Goal: Check status: Check status

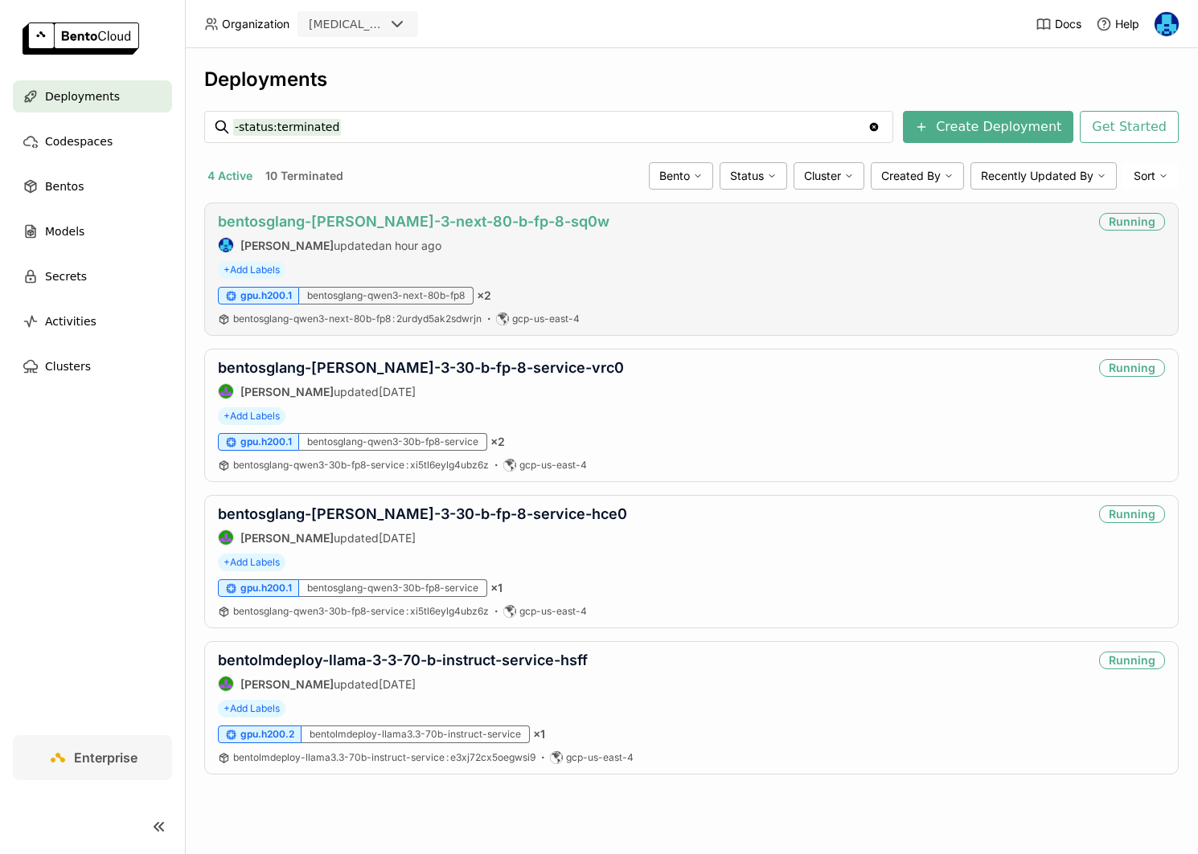
click at [401, 222] on link "bentosglang-[PERSON_NAME]-3-next-80-b-fp-8-sq0w" at bounding box center [413, 221] width 391 height 17
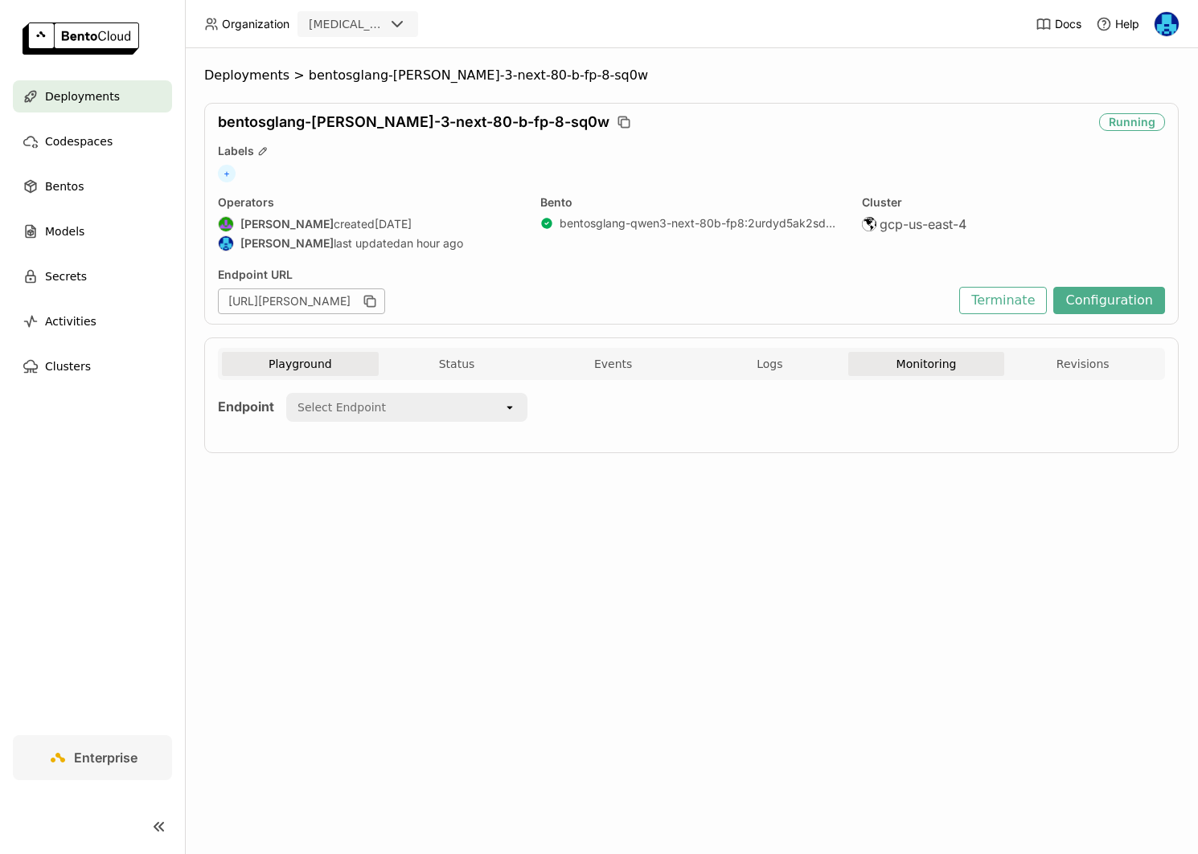
click at [928, 365] on button "Monitoring" at bounding box center [926, 364] width 157 height 24
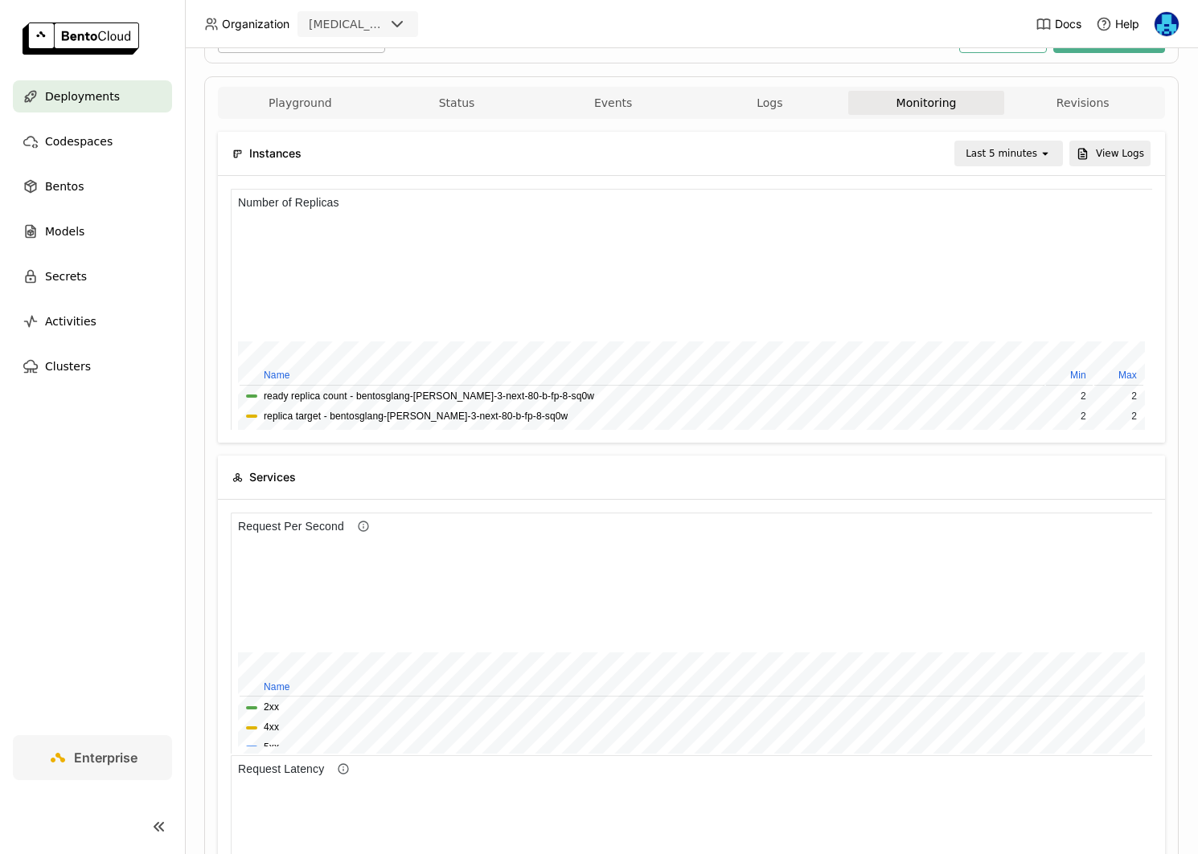
scroll to position [26, 0]
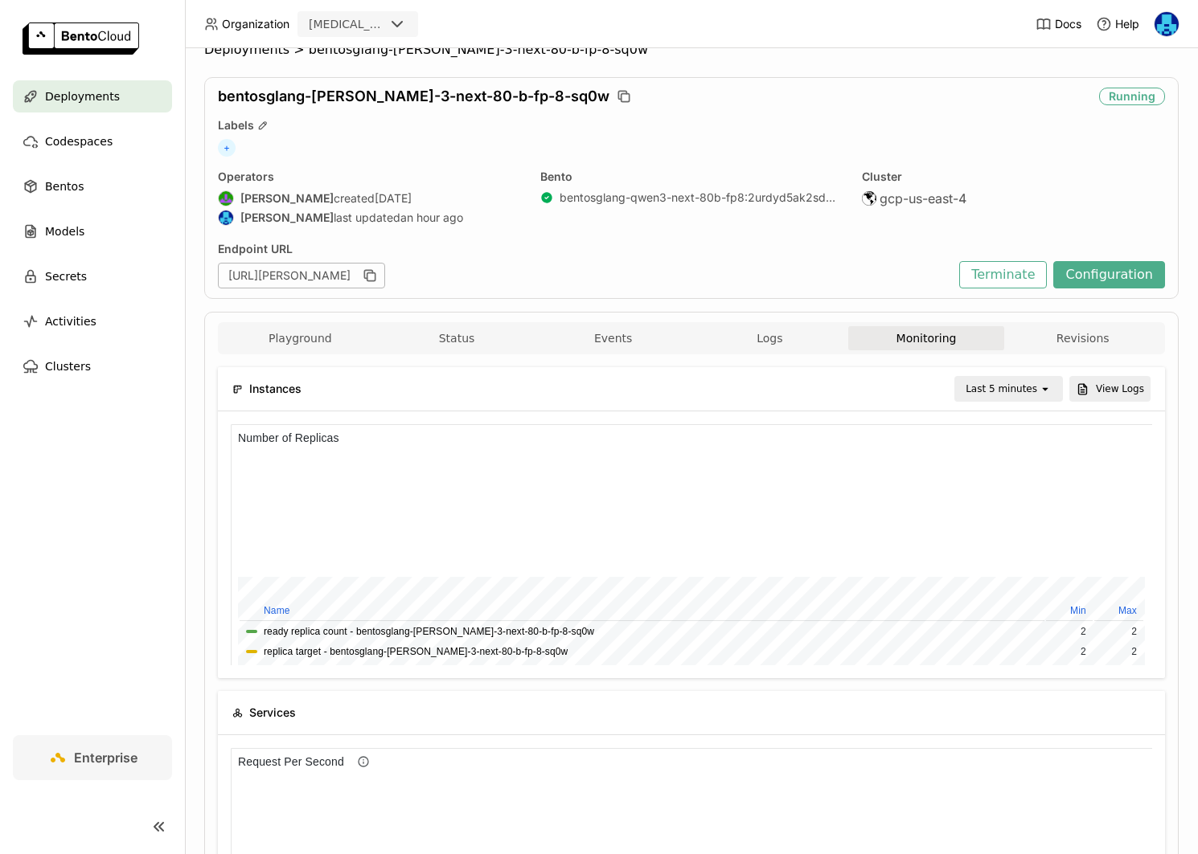
click at [1032, 385] on div "Last 5 minutes" at bounding box center [1001, 389] width 72 height 16
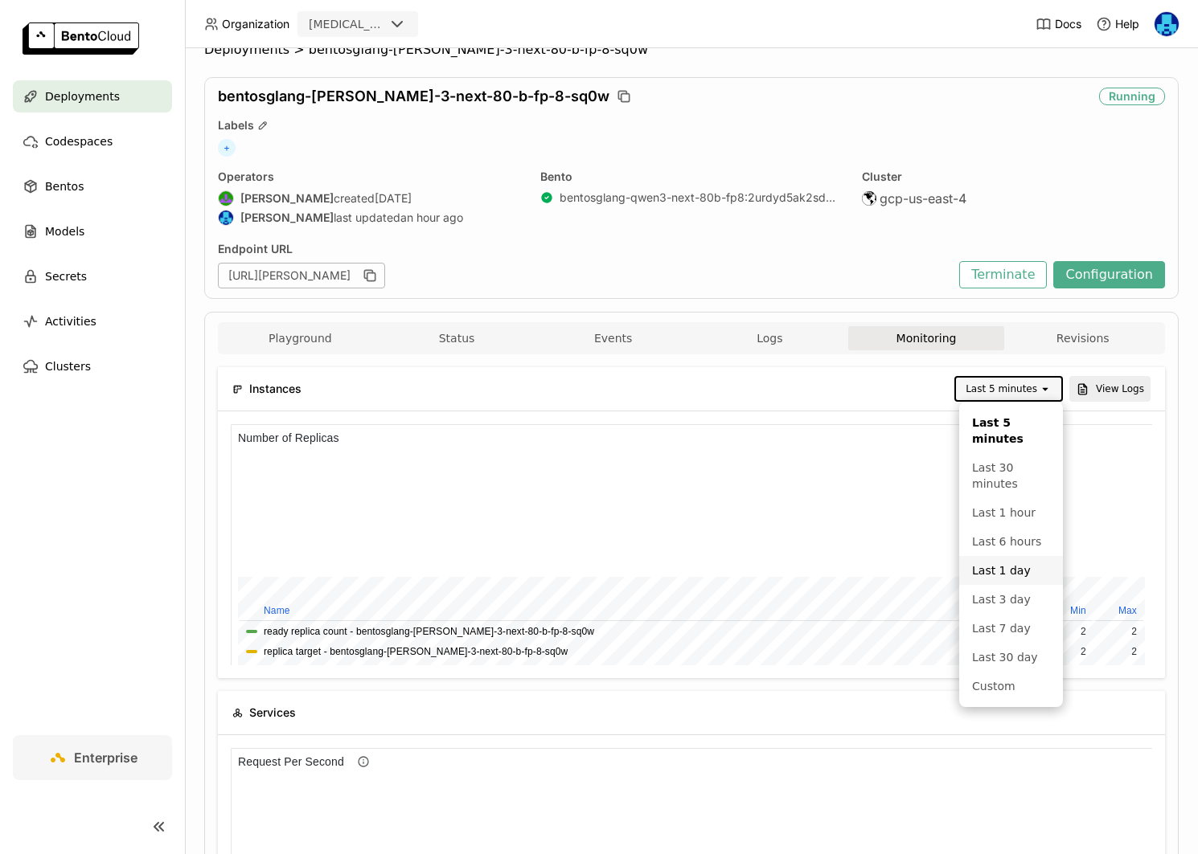
click at [1010, 563] on div "Last 1 day" at bounding box center [1011, 571] width 78 height 16
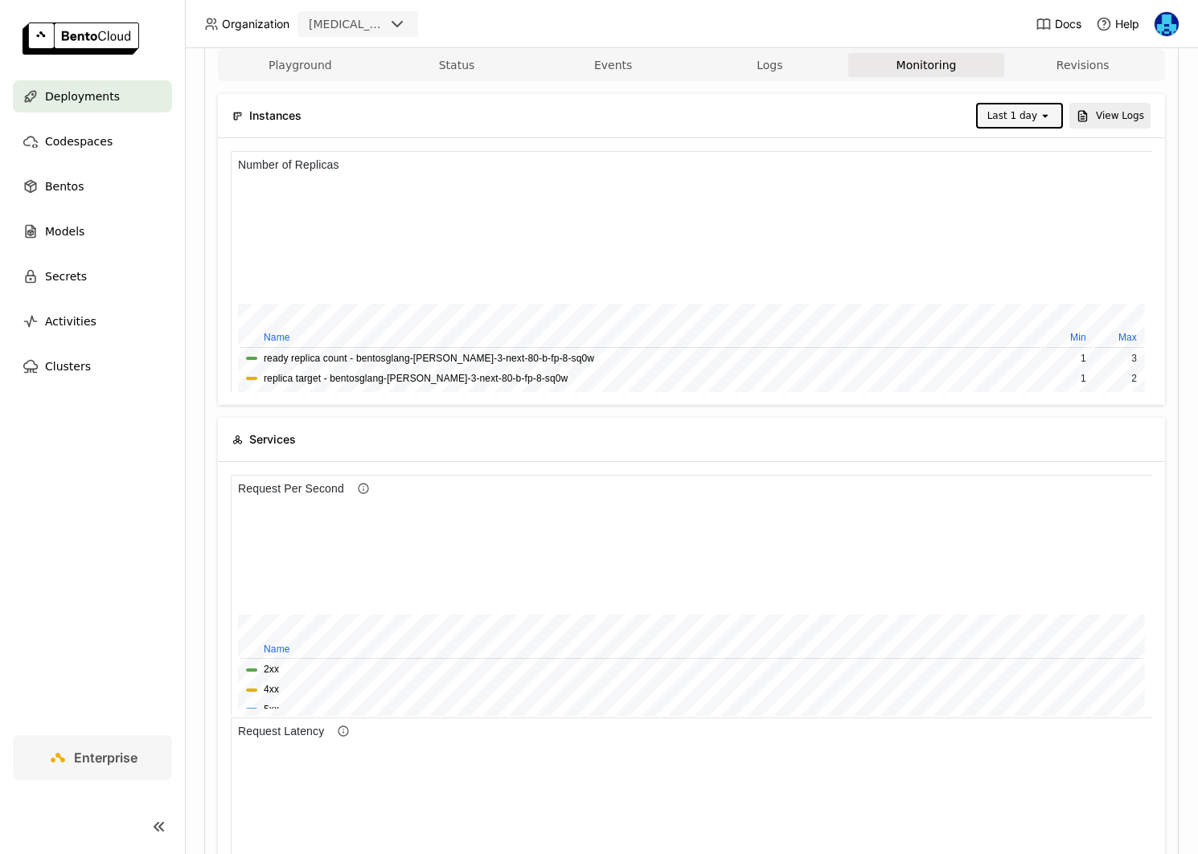
click at [1037, 104] on div "Last 1 day" at bounding box center [1007, 115] width 61 height 23
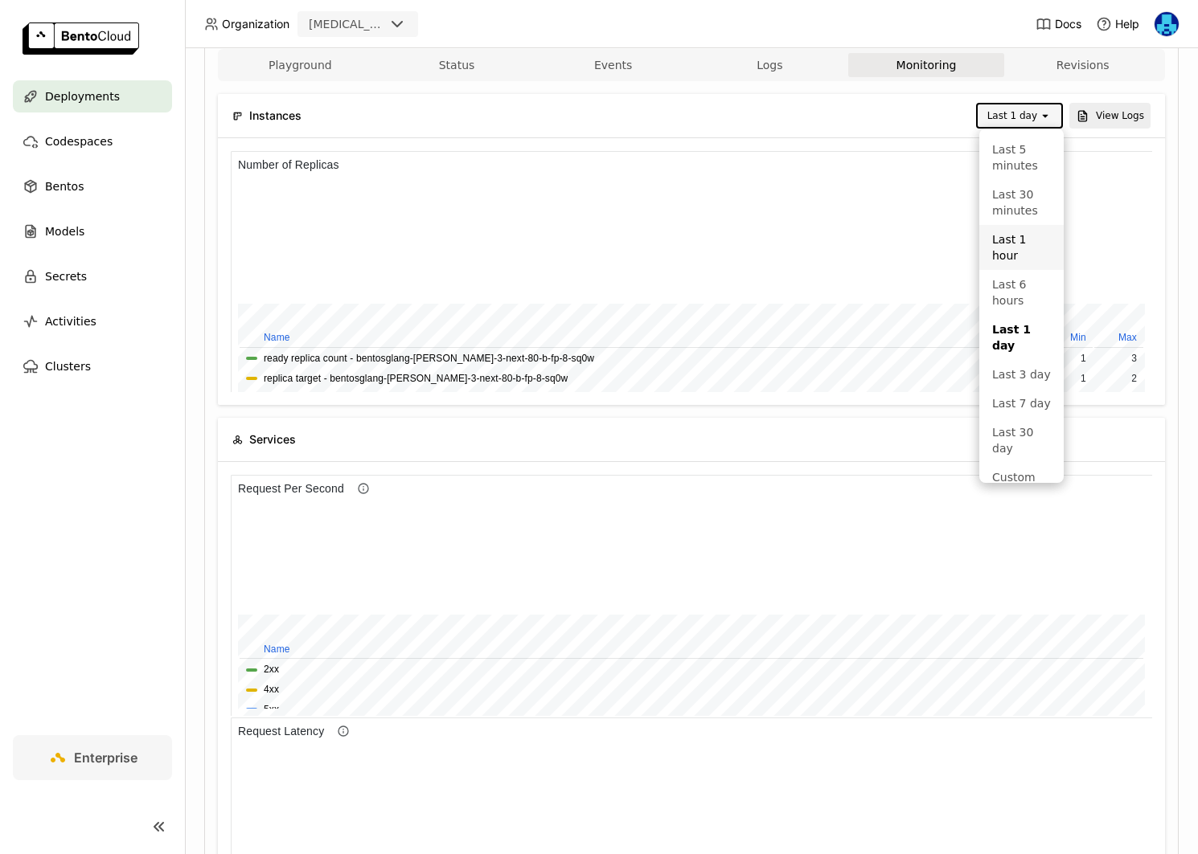
click at [1026, 238] on div "Last 1 hour" at bounding box center [1021, 247] width 59 height 32
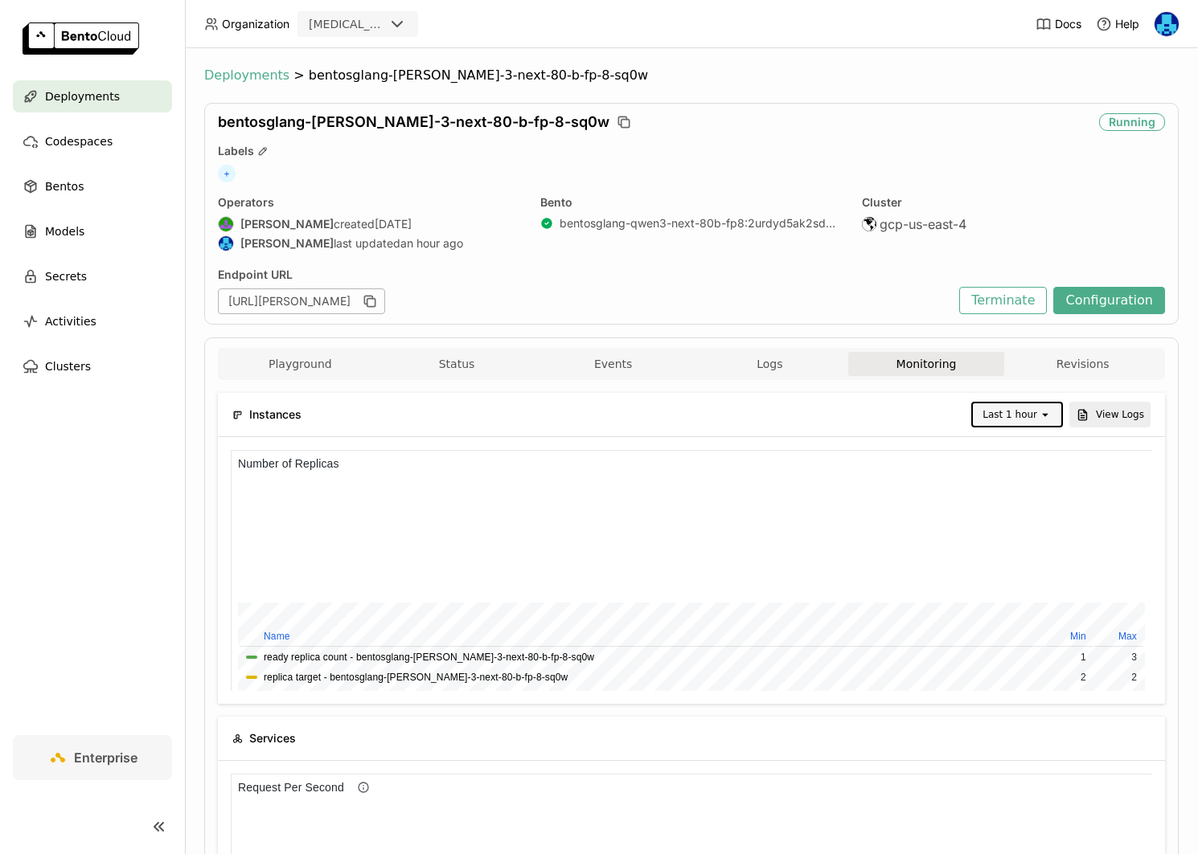
click at [255, 70] on span "Deployments" at bounding box center [246, 76] width 85 height 16
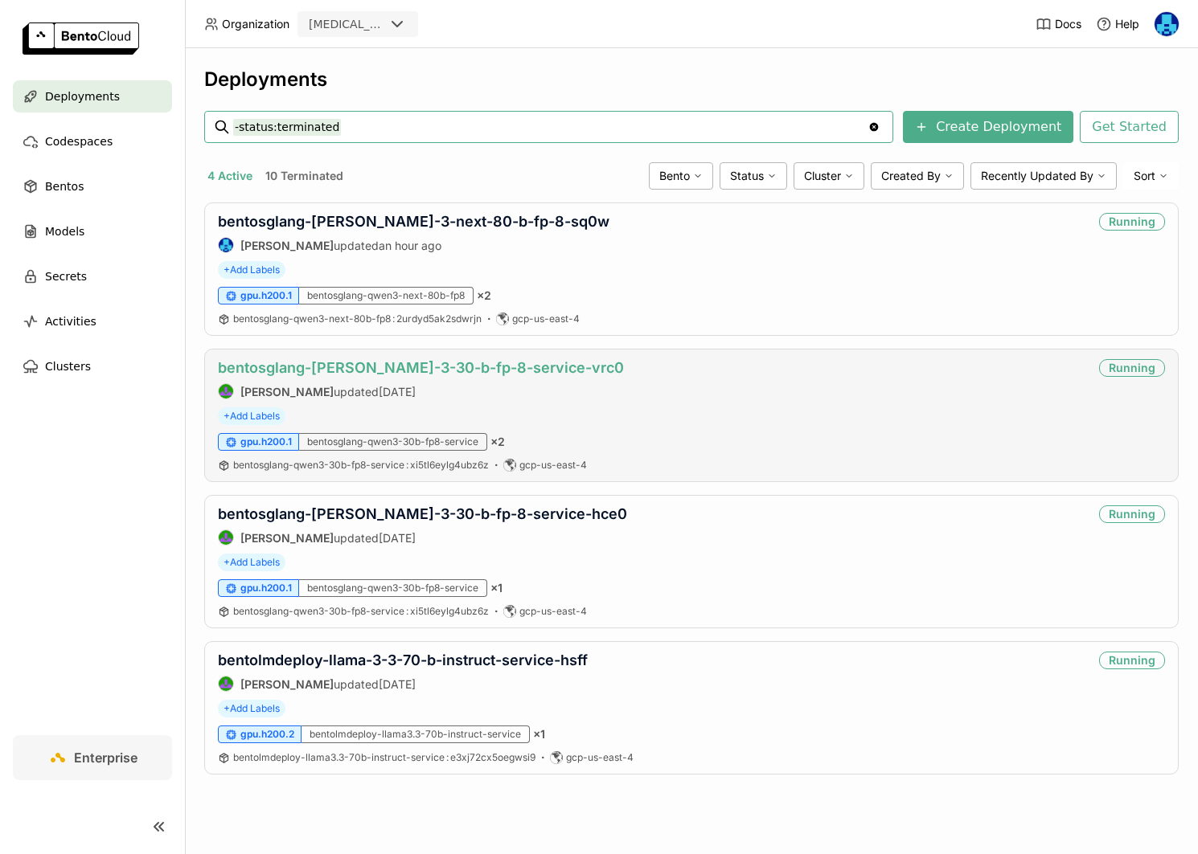
click at [470, 367] on link "bentosglang-[PERSON_NAME]-3-30-b-fp-8-service-vrc0" at bounding box center [421, 367] width 406 height 17
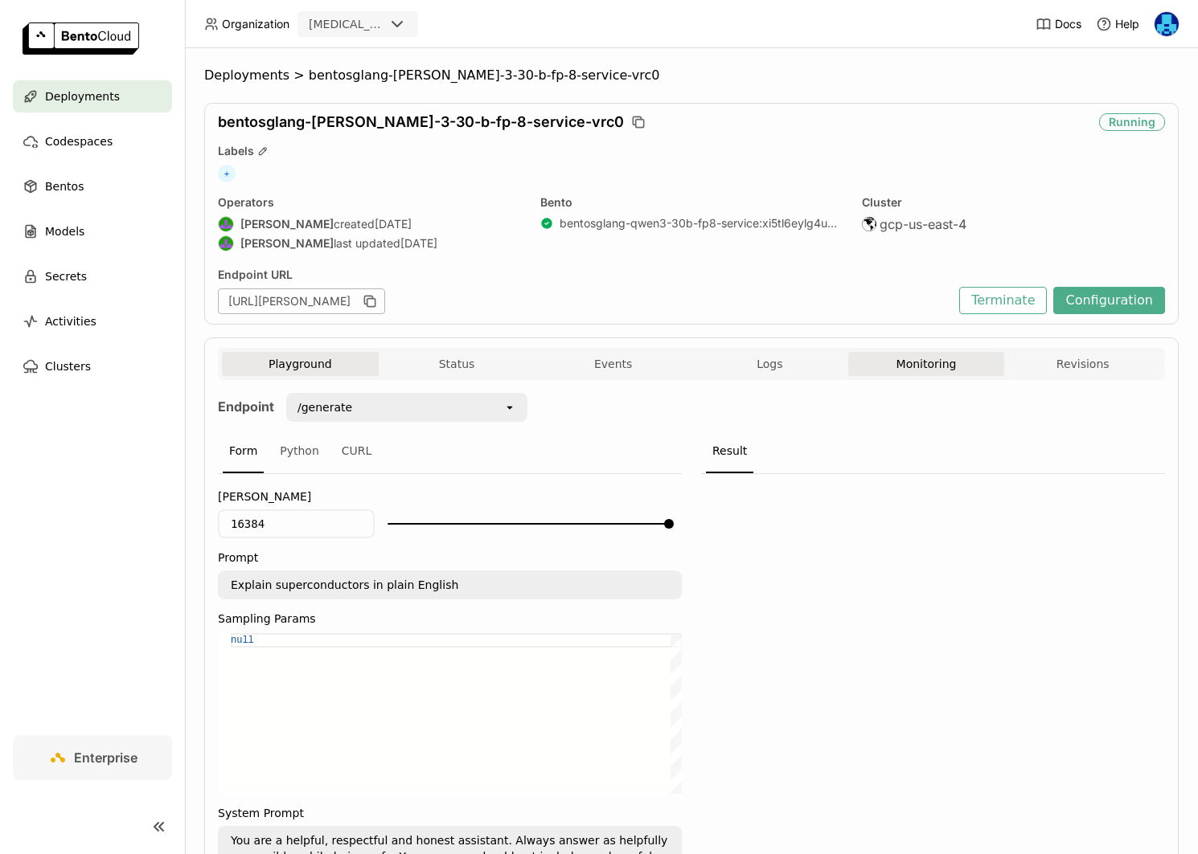
click at [905, 363] on button "Monitoring" at bounding box center [926, 364] width 157 height 24
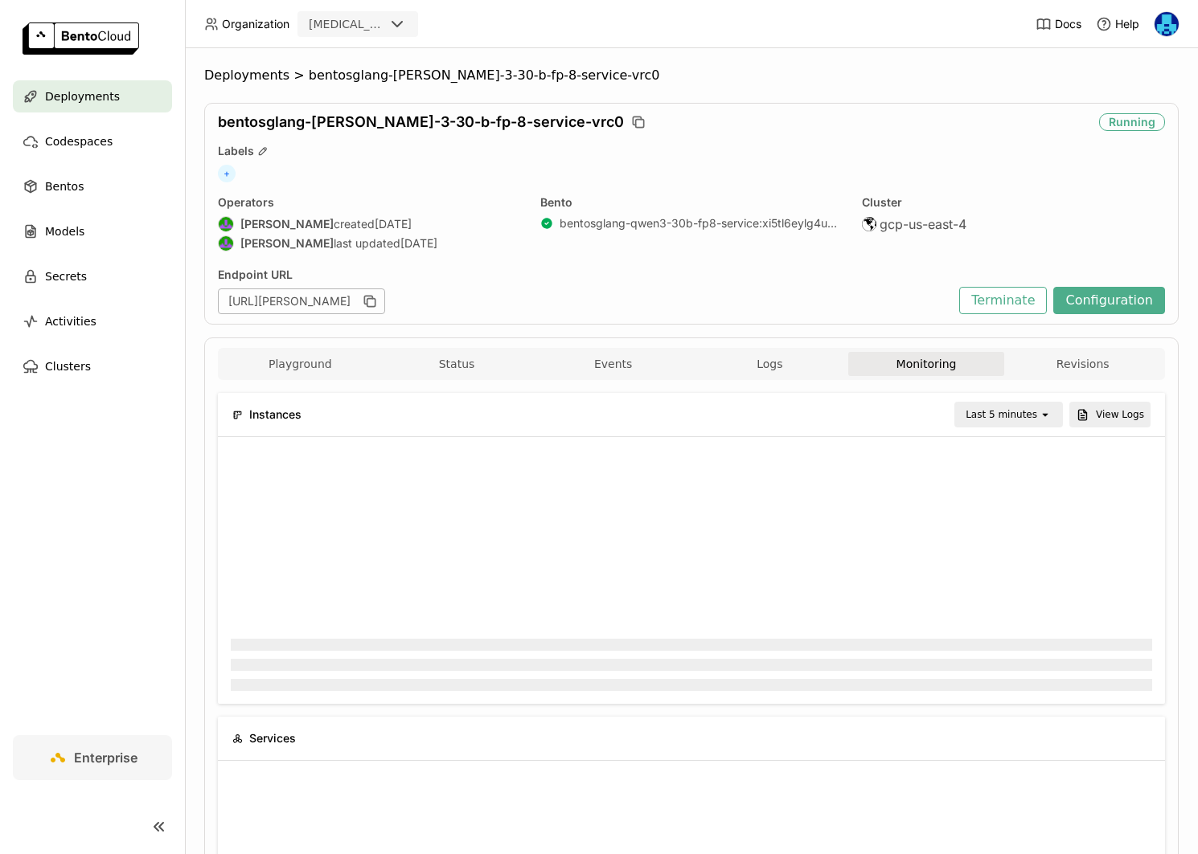
click at [1038, 416] on icon "open" at bounding box center [1044, 414] width 13 height 13
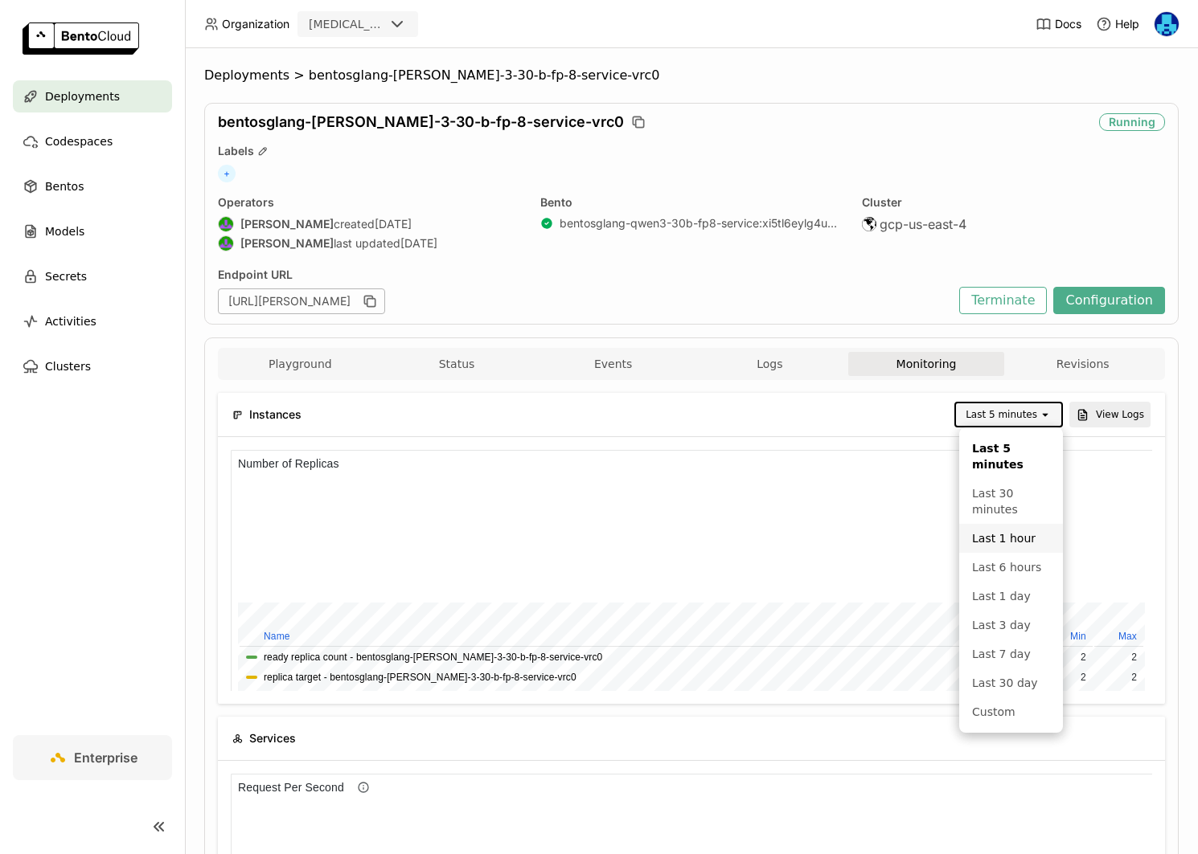
click at [1014, 538] on div "Last 1 hour" at bounding box center [1011, 539] width 78 height 16
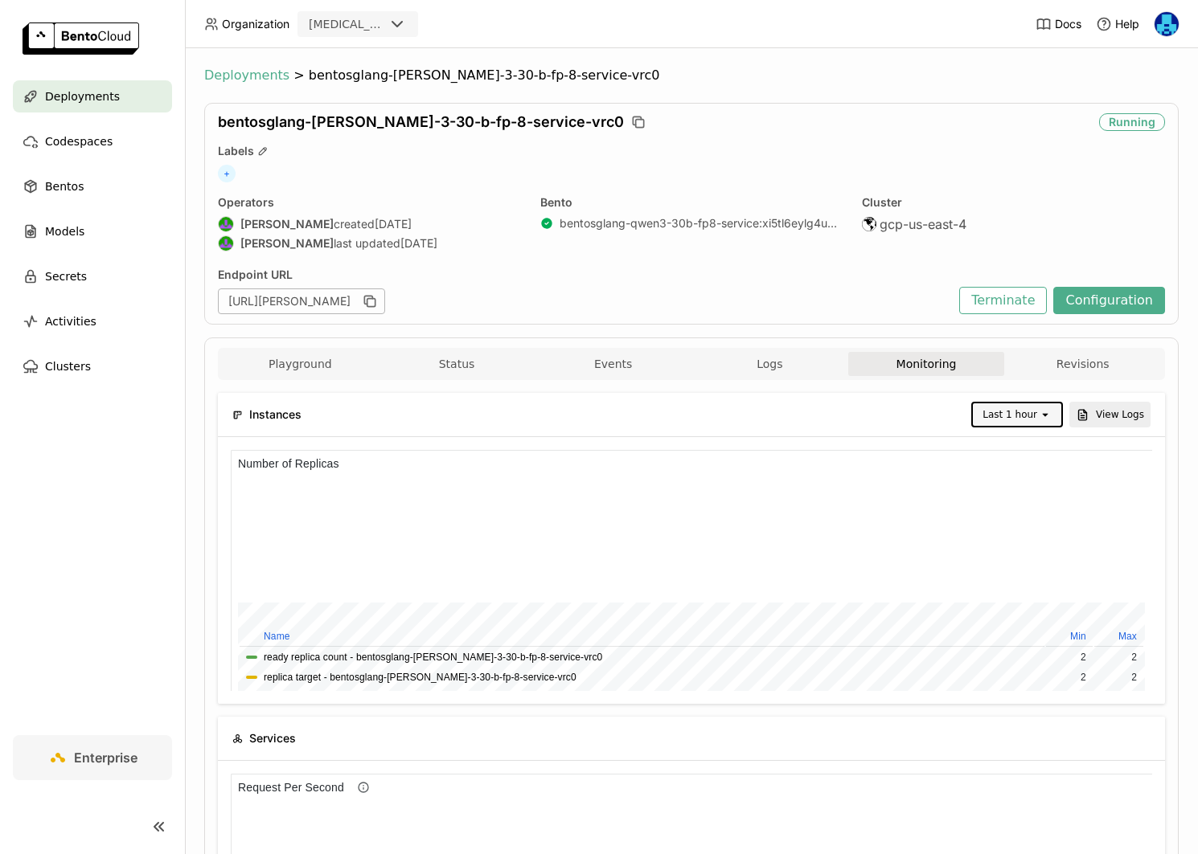
click at [249, 79] on span "Deployments" at bounding box center [246, 76] width 85 height 16
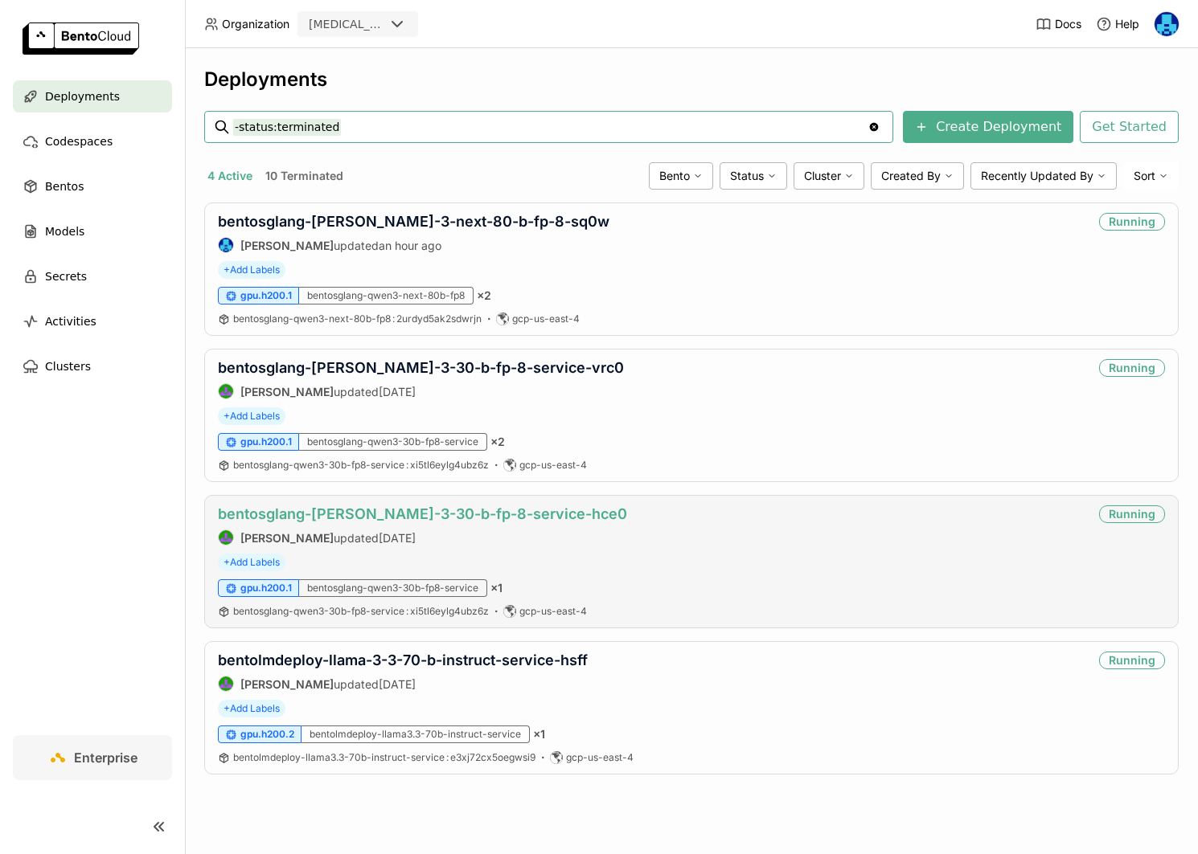
click at [515, 518] on link "bentosglang-[PERSON_NAME]-3-30-b-fp-8-service-hce0" at bounding box center [422, 514] width 409 height 17
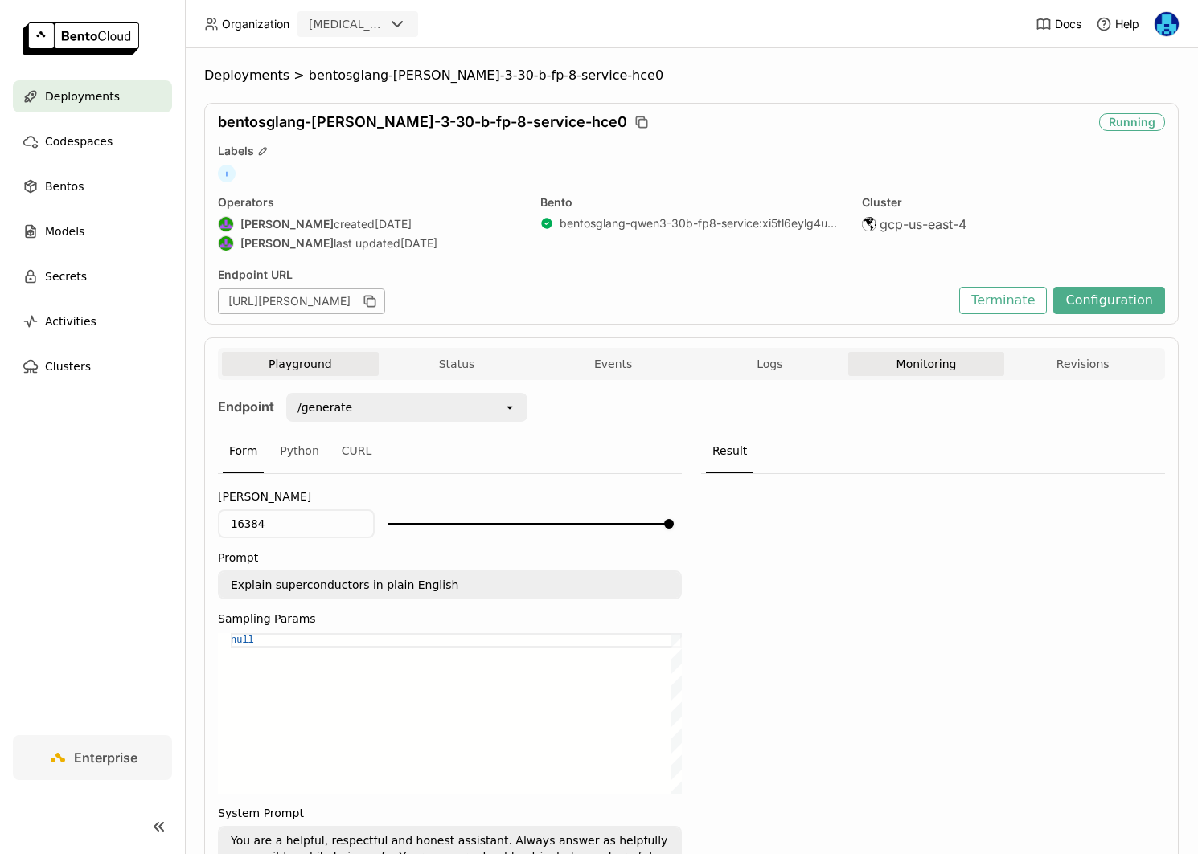
click at [919, 363] on button "Monitoring" at bounding box center [926, 364] width 157 height 24
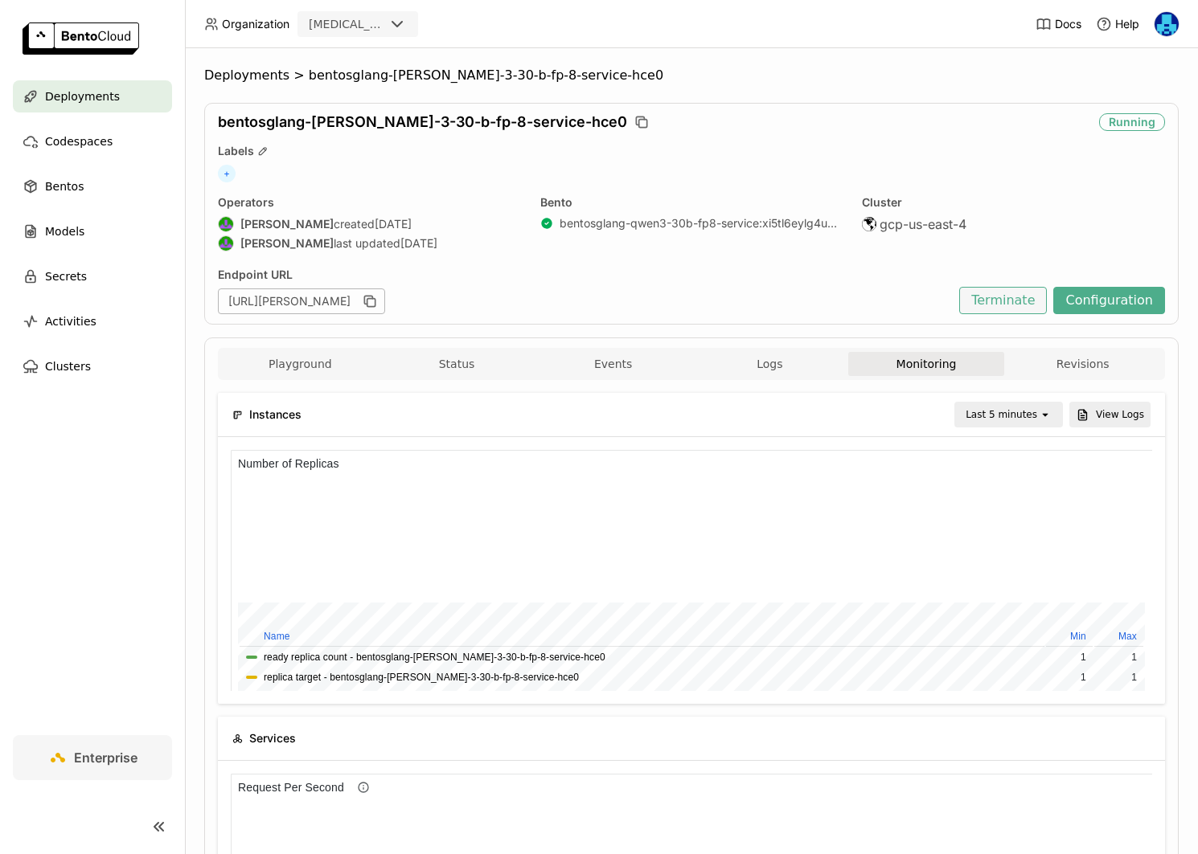
click at [1014, 299] on button "Terminate" at bounding box center [1003, 300] width 88 height 27
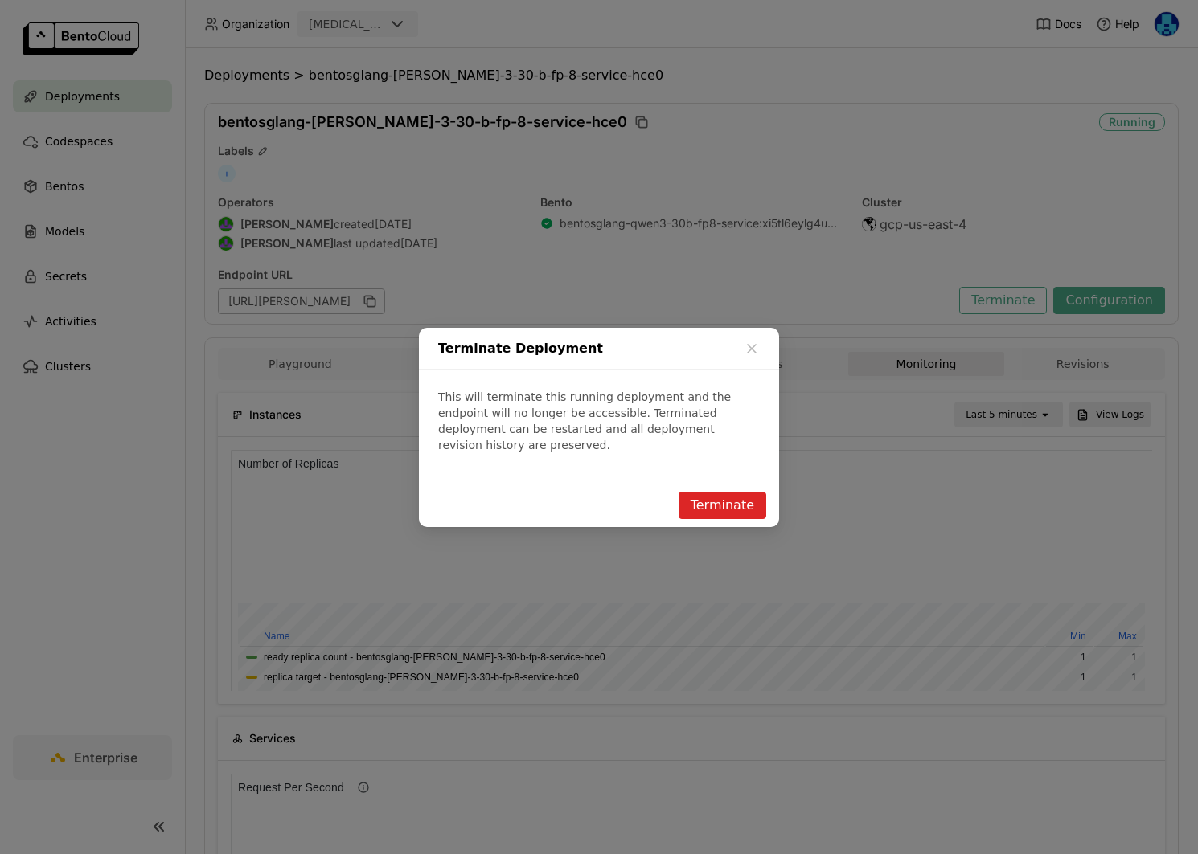
click at [723, 502] on button "Terminate" at bounding box center [722, 505] width 88 height 27
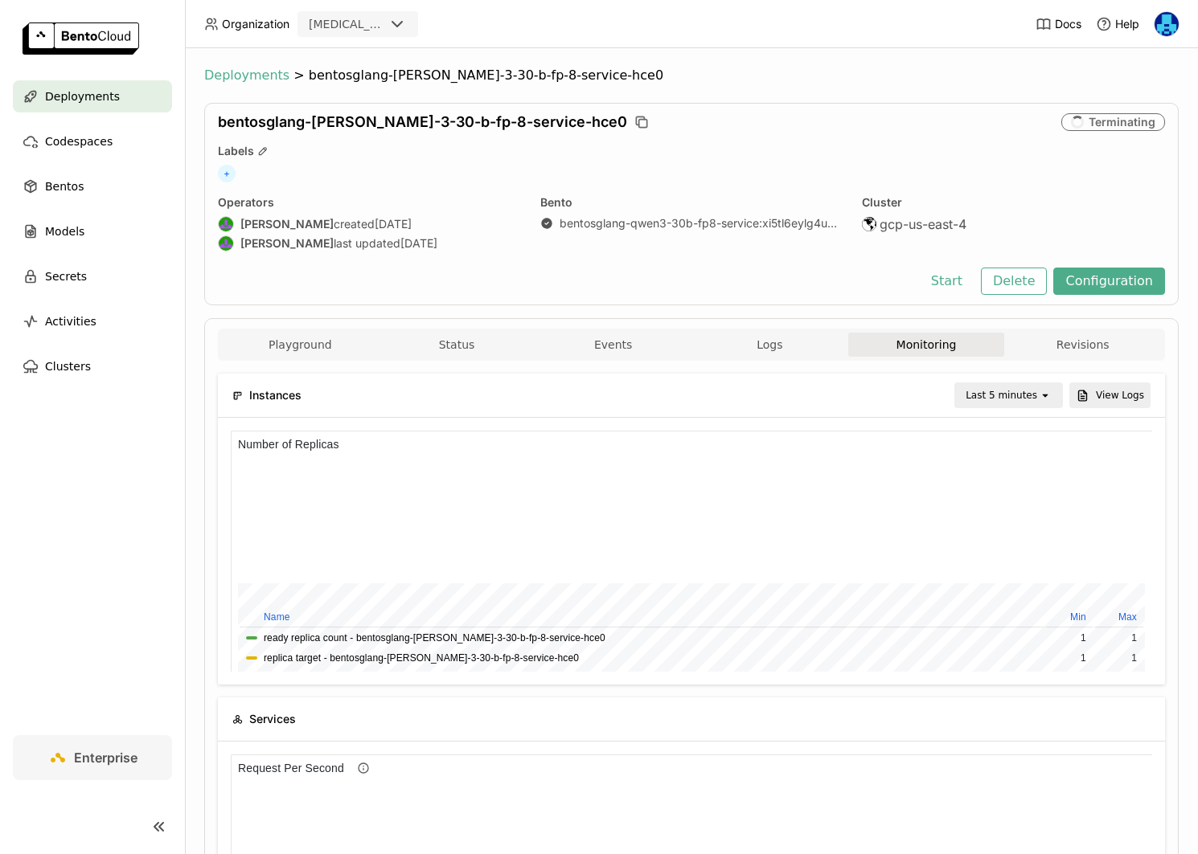
click at [254, 75] on span "Deployments" at bounding box center [246, 76] width 85 height 16
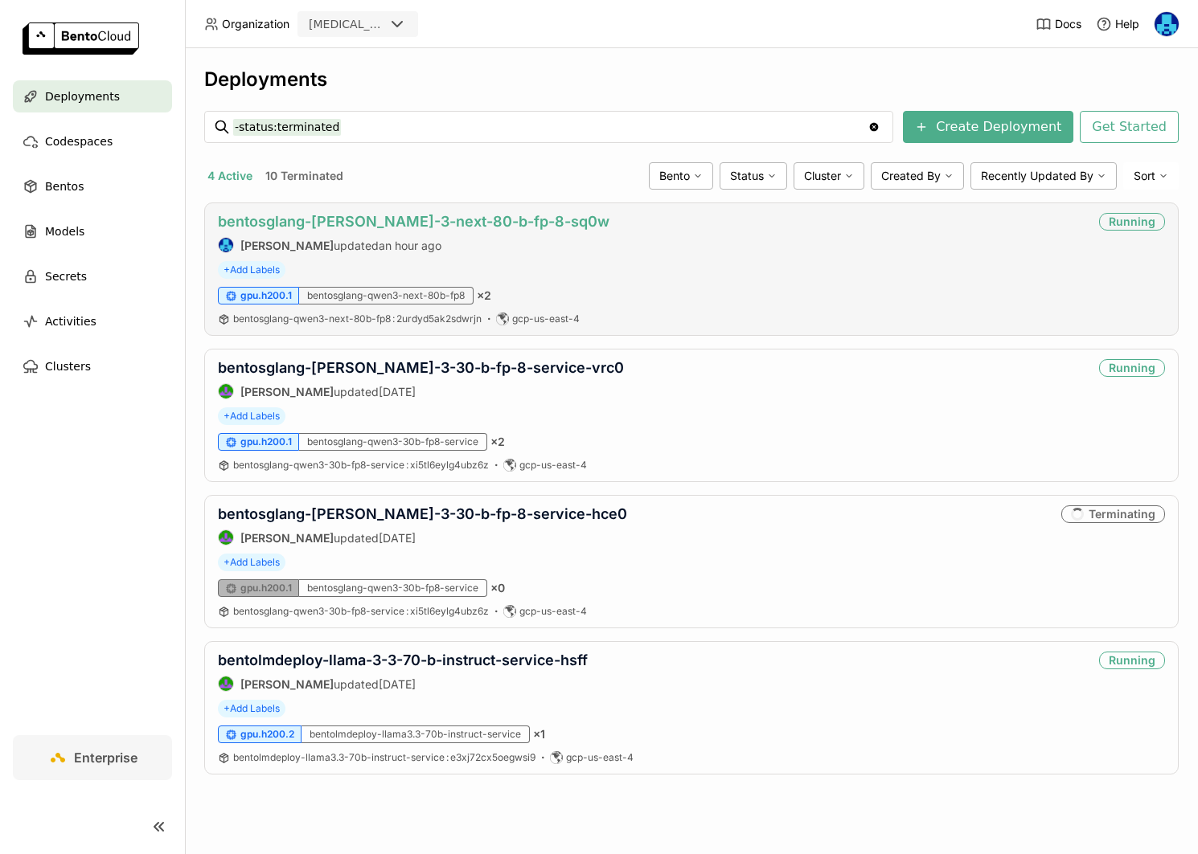
click at [500, 222] on link "bentosglang-[PERSON_NAME]-3-next-80-b-fp-8-sq0w" at bounding box center [413, 221] width 391 height 17
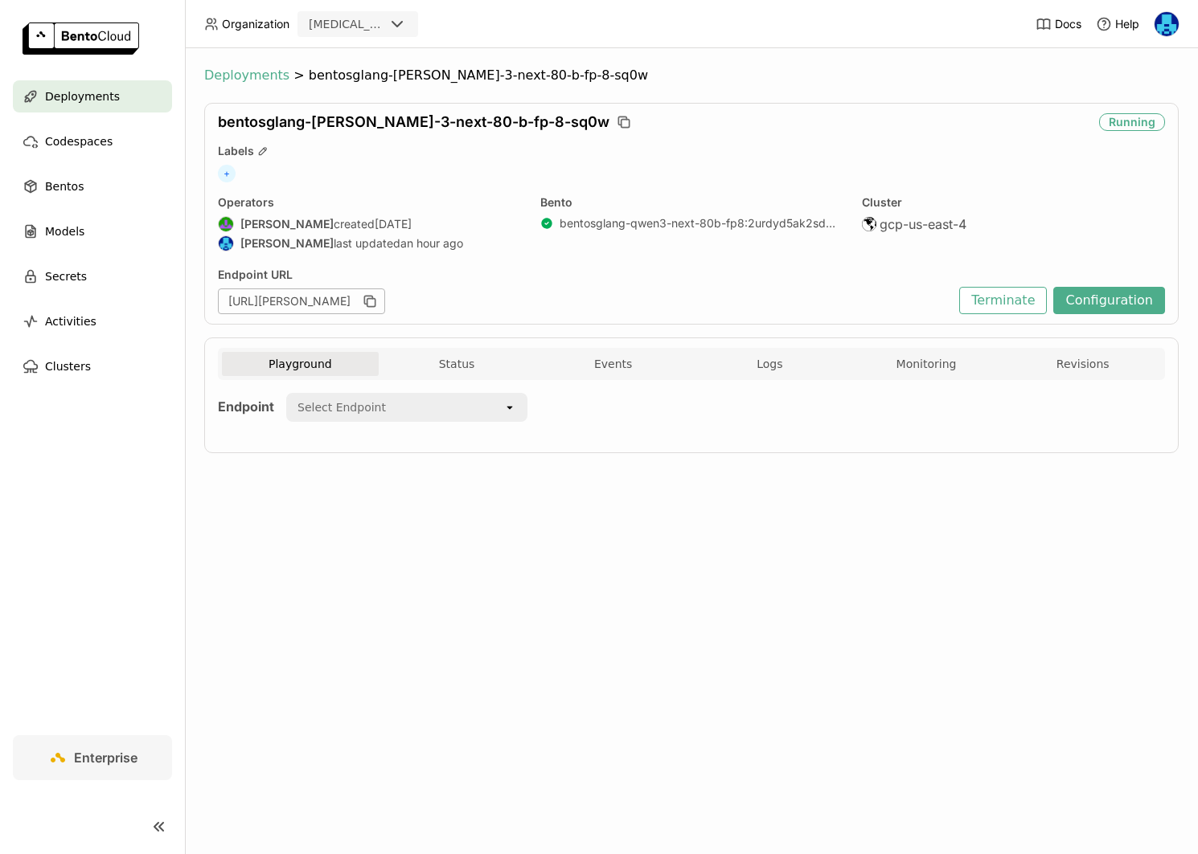
click at [260, 80] on span "Deployments" at bounding box center [246, 76] width 85 height 16
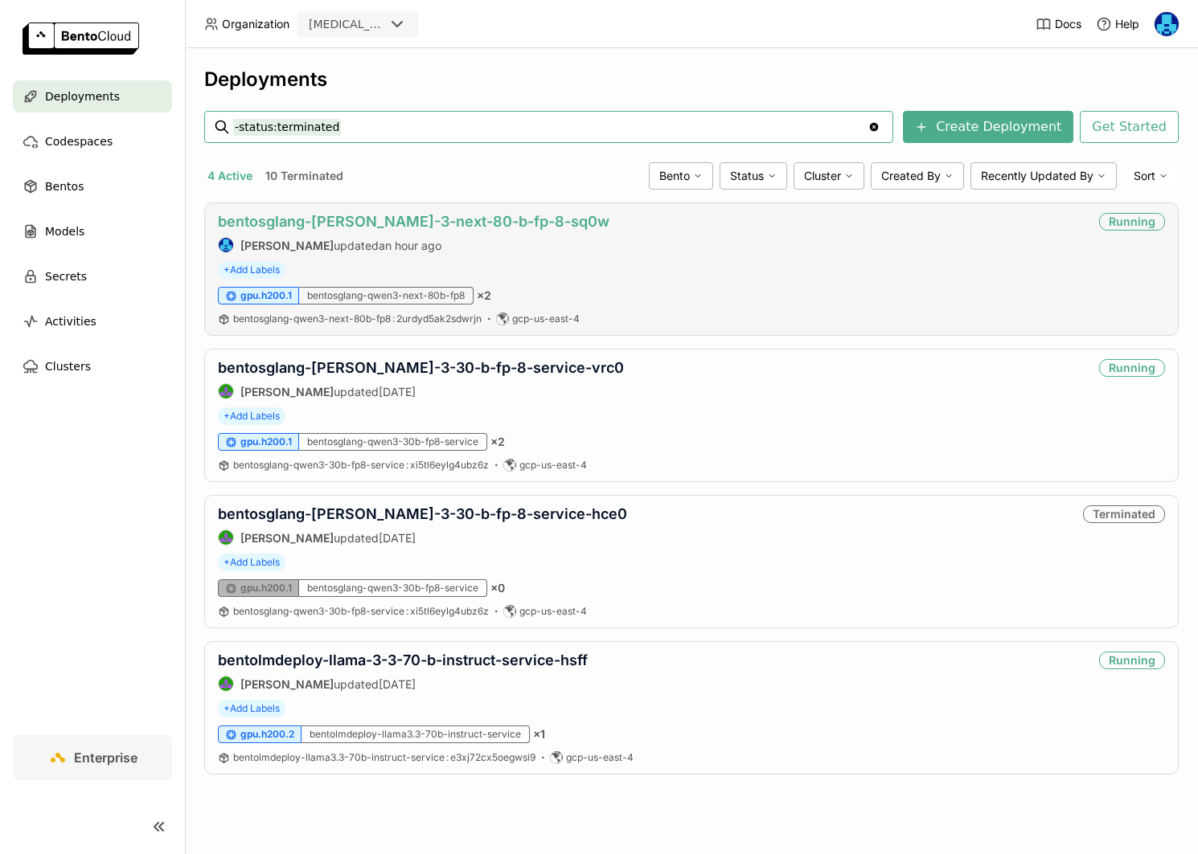
click at [440, 221] on link "bentosglang-[PERSON_NAME]-3-next-80-b-fp-8-sq0w" at bounding box center [413, 221] width 391 height 17
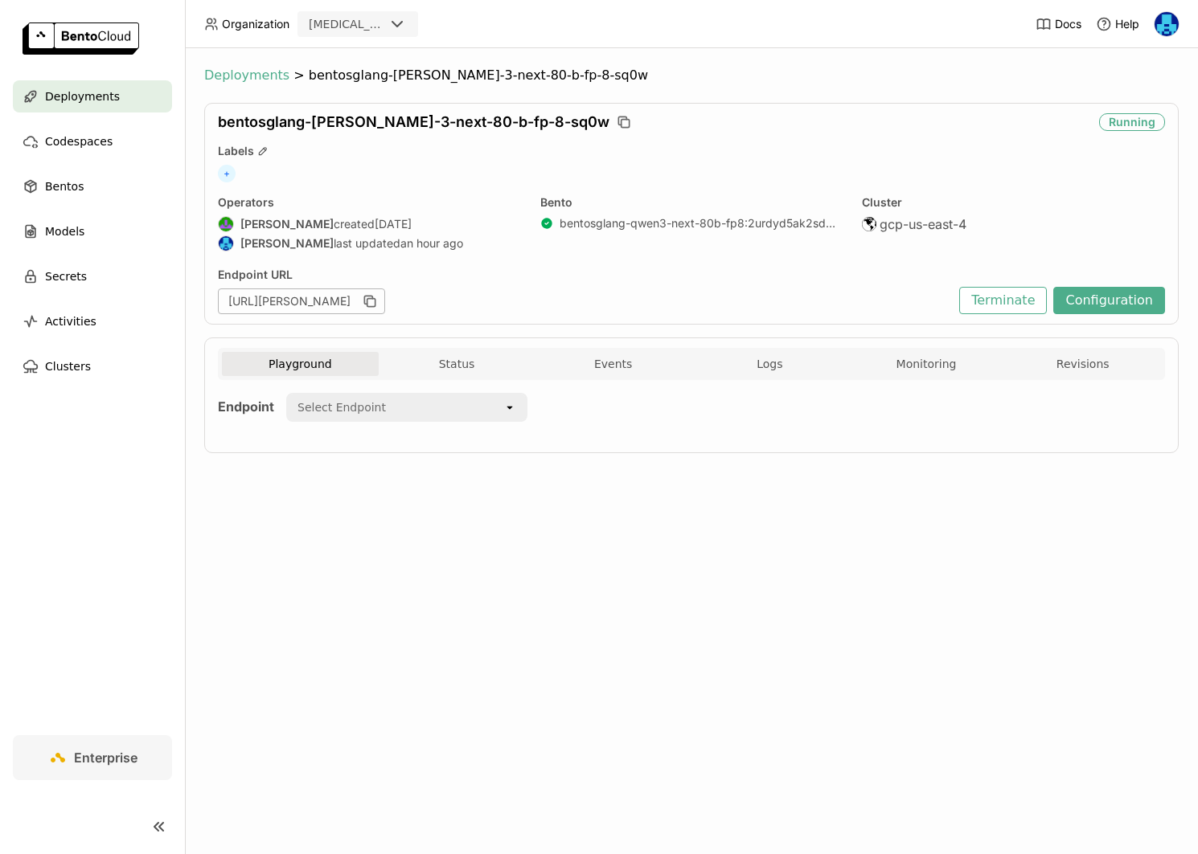
click at [250, 72] on span "Deployments" at bounding box center [246, 76] width 85 height 16
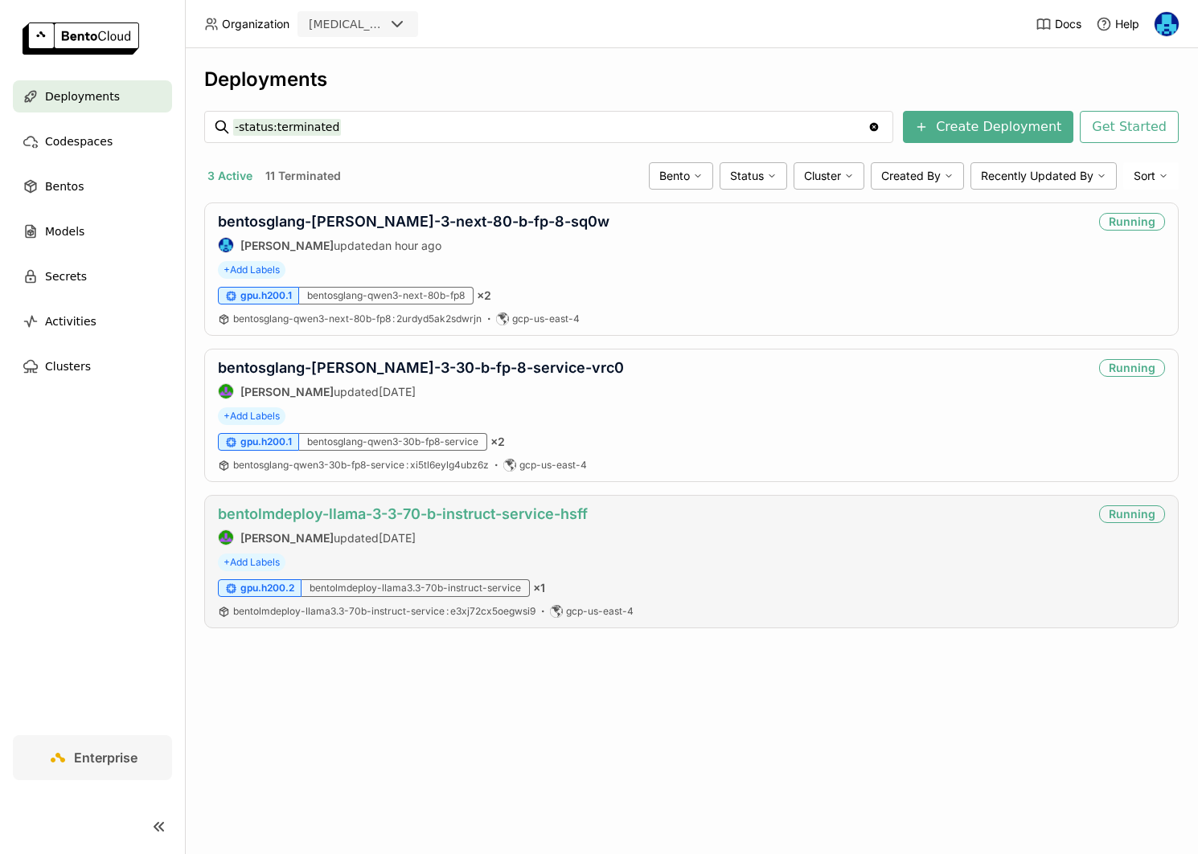
click at [457, 513] on link "bentolmdeploy-llama-3-3-70-b-instruct-service-hsff" at bounding box center [403, 514] width 370 height 17
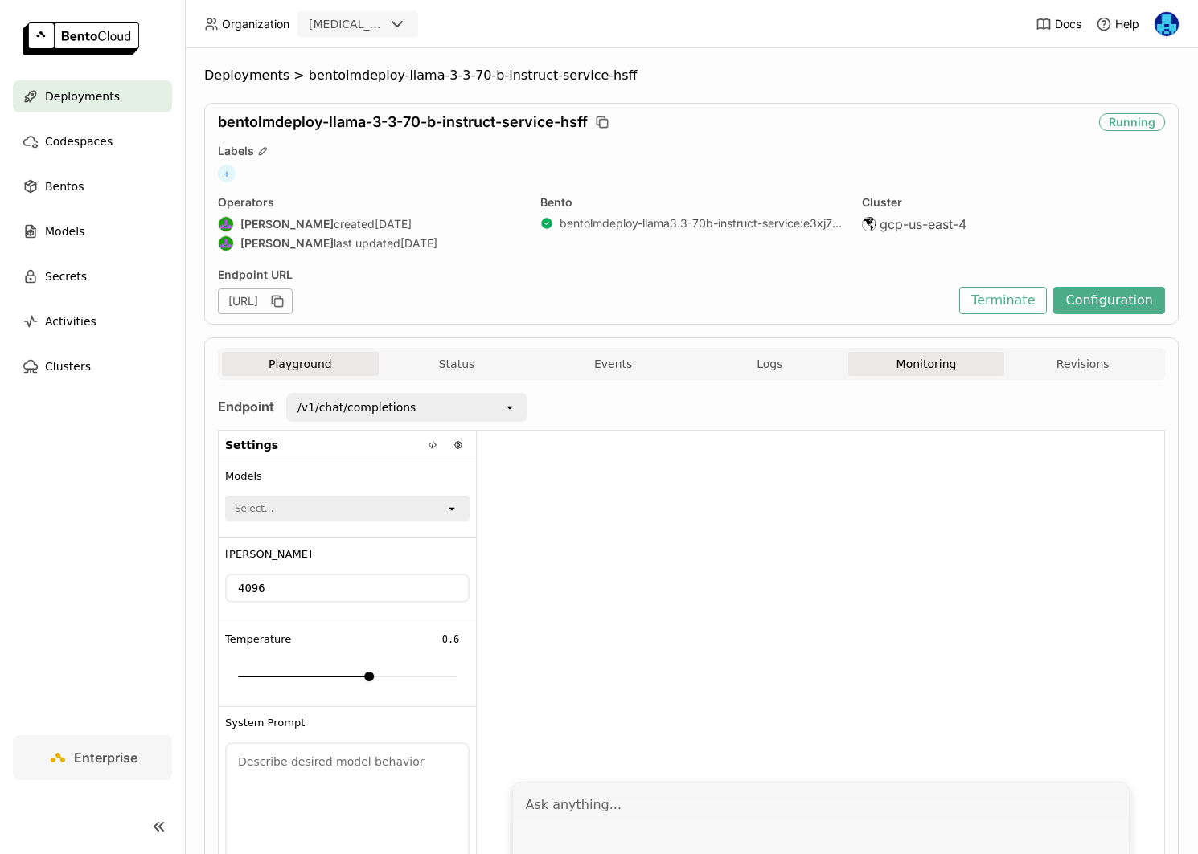
click at [907, 358] on button "Monitoring" at bounding box center [926, 364] width 157 height 24
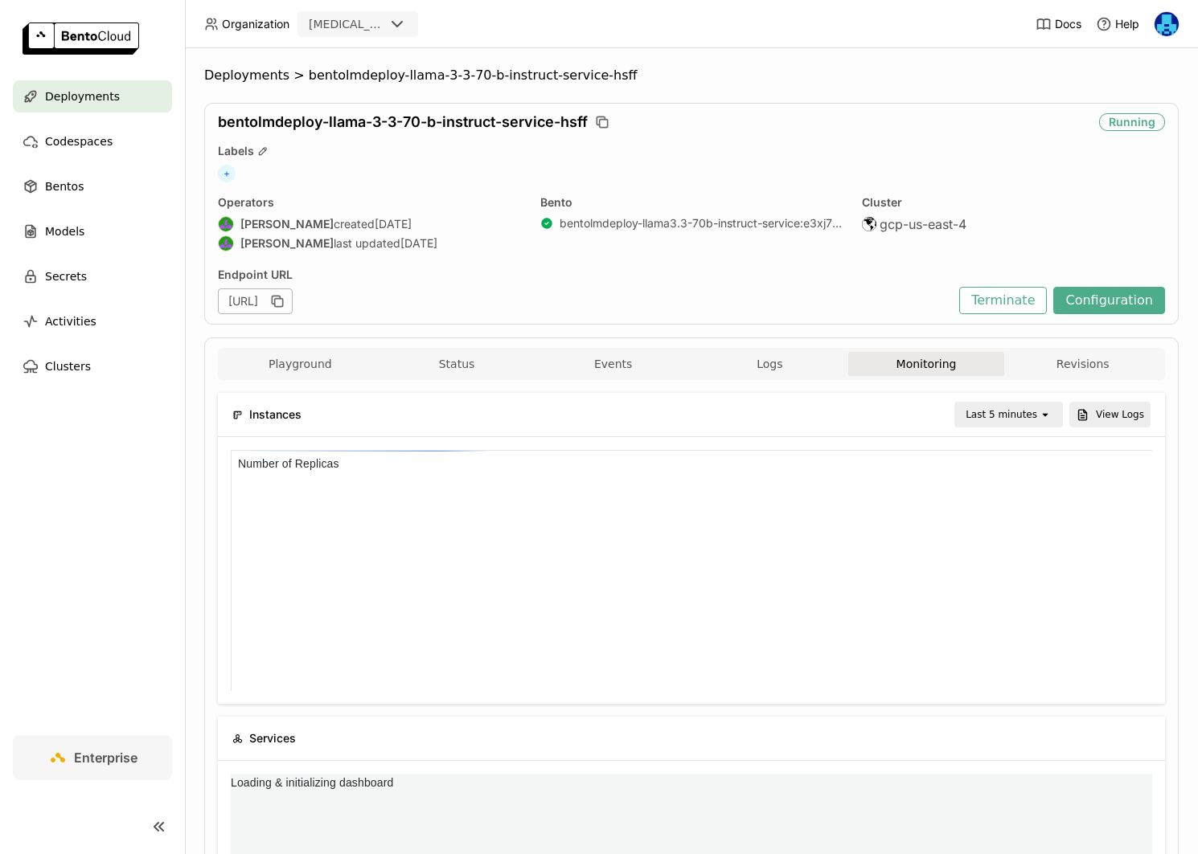
click at [1027, 412] on div "Last 5 minutes" at bounding box center [1001, 415] width 72 height 16
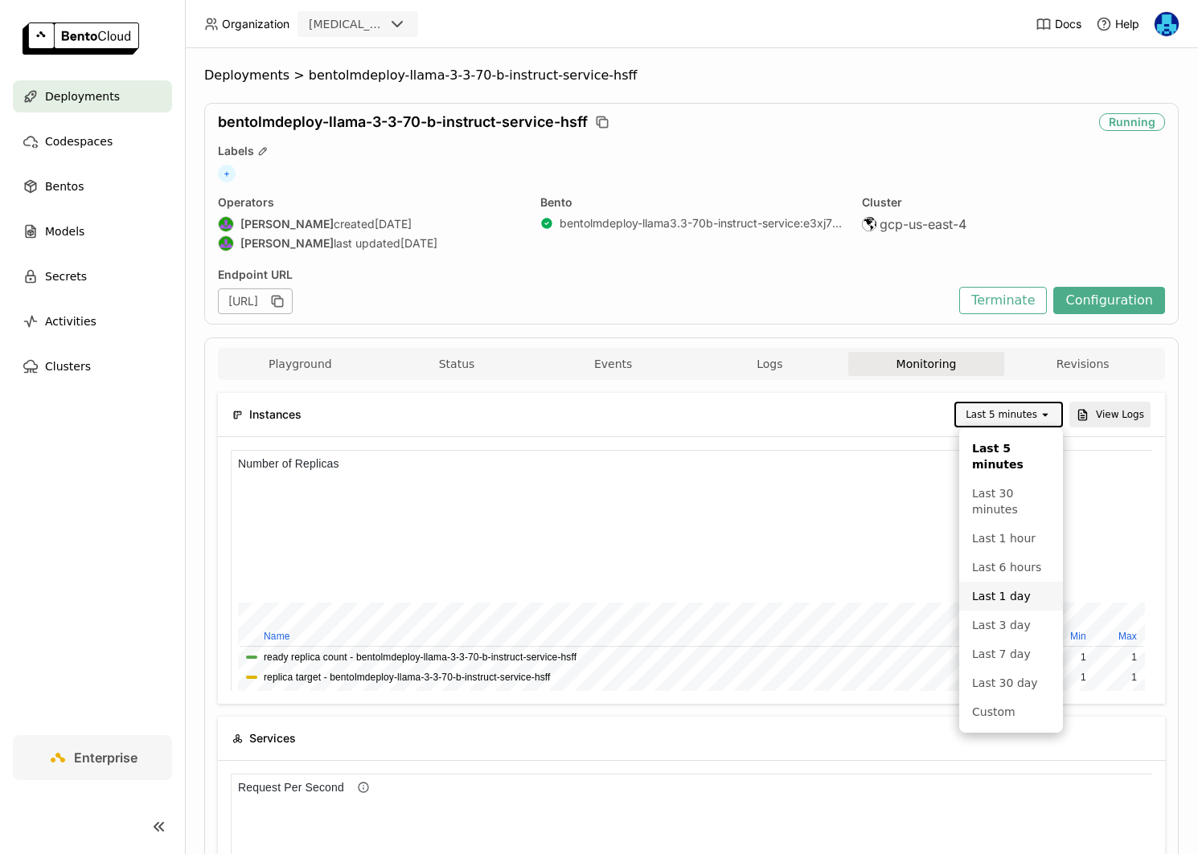
click at [1012, 604] on div "Last 1 day" at bounding box center [1011, 596] width 78 height 16
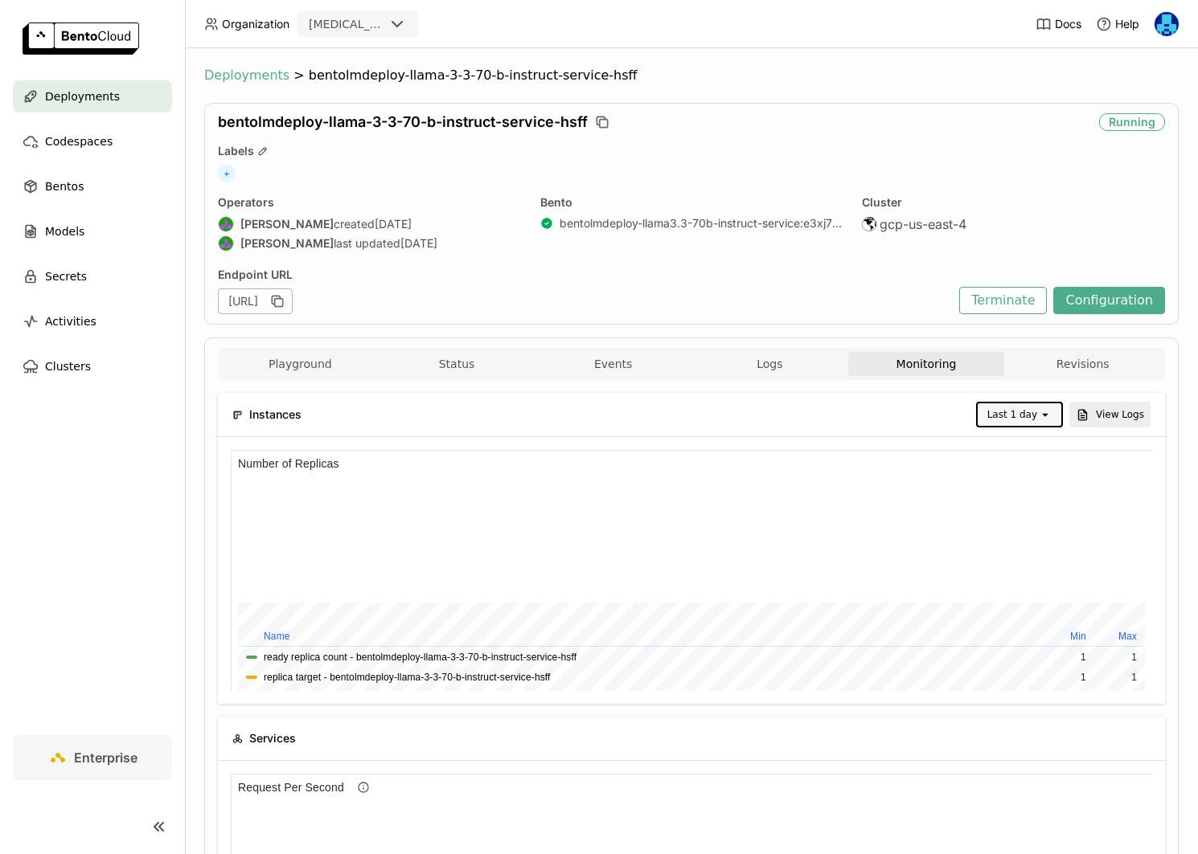
click at [242, 80] on span "Deployments" at bounding box center [246, 76] width 85 height 16
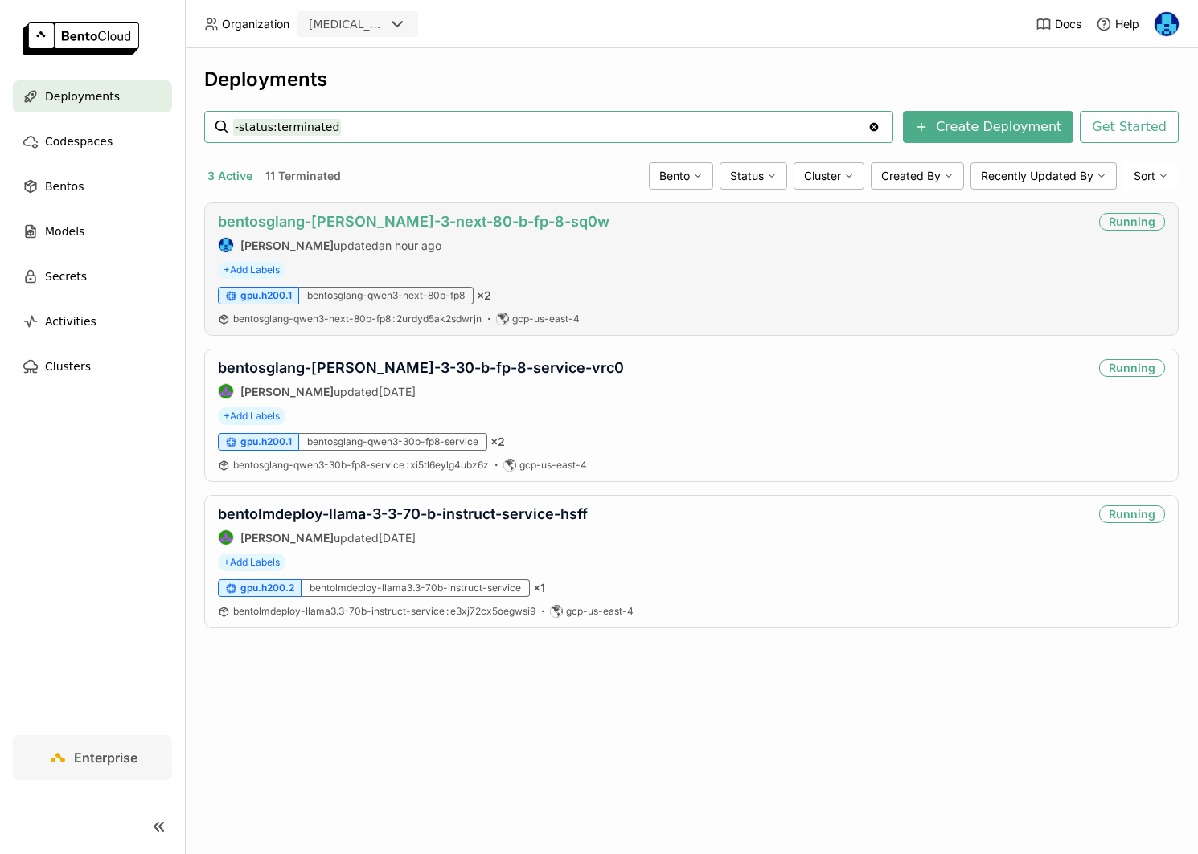
click at [470, 218] on link "bentosglang-[PERSON_NAME]-3-next-80-b-fp-8-sq0w" at bounding box center [413, 221] width 391 height 17
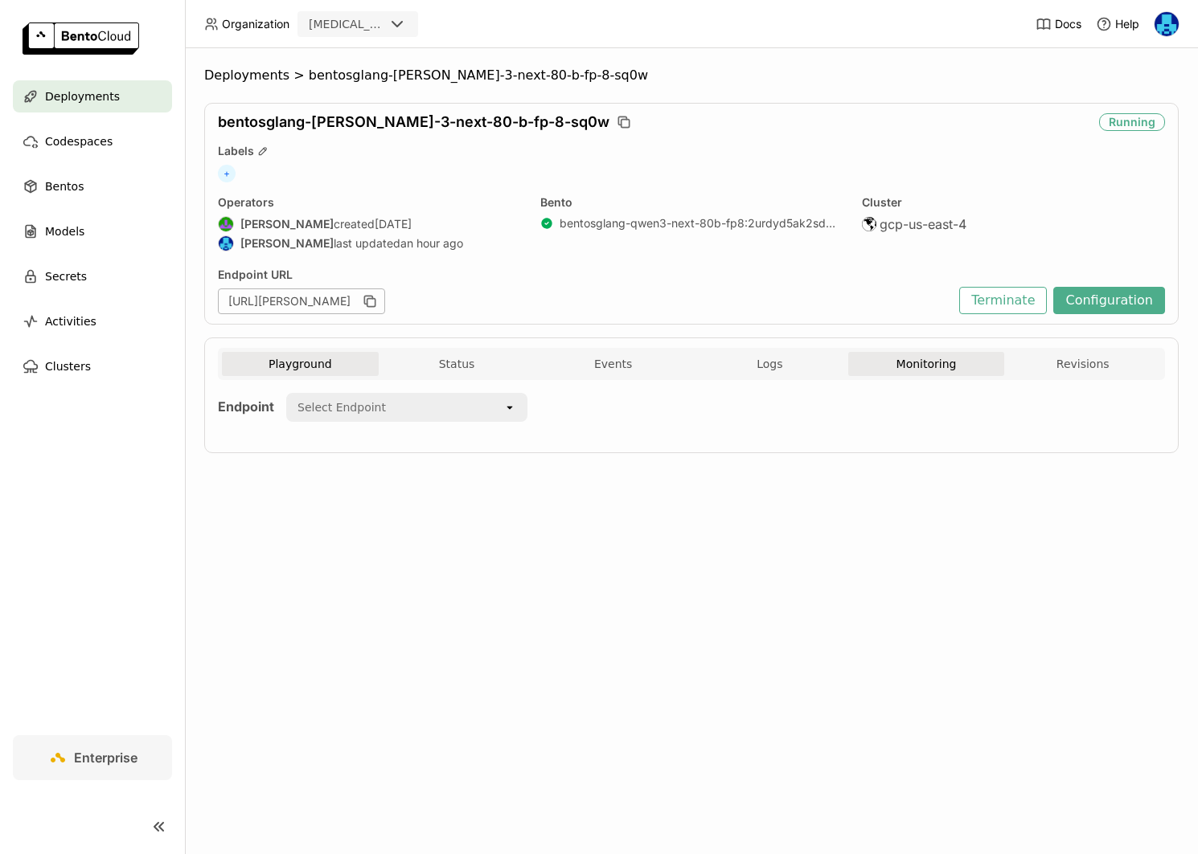
click at [932, 367] on button "Monitoring" at bounding box center [926, 364] width 157 height 24
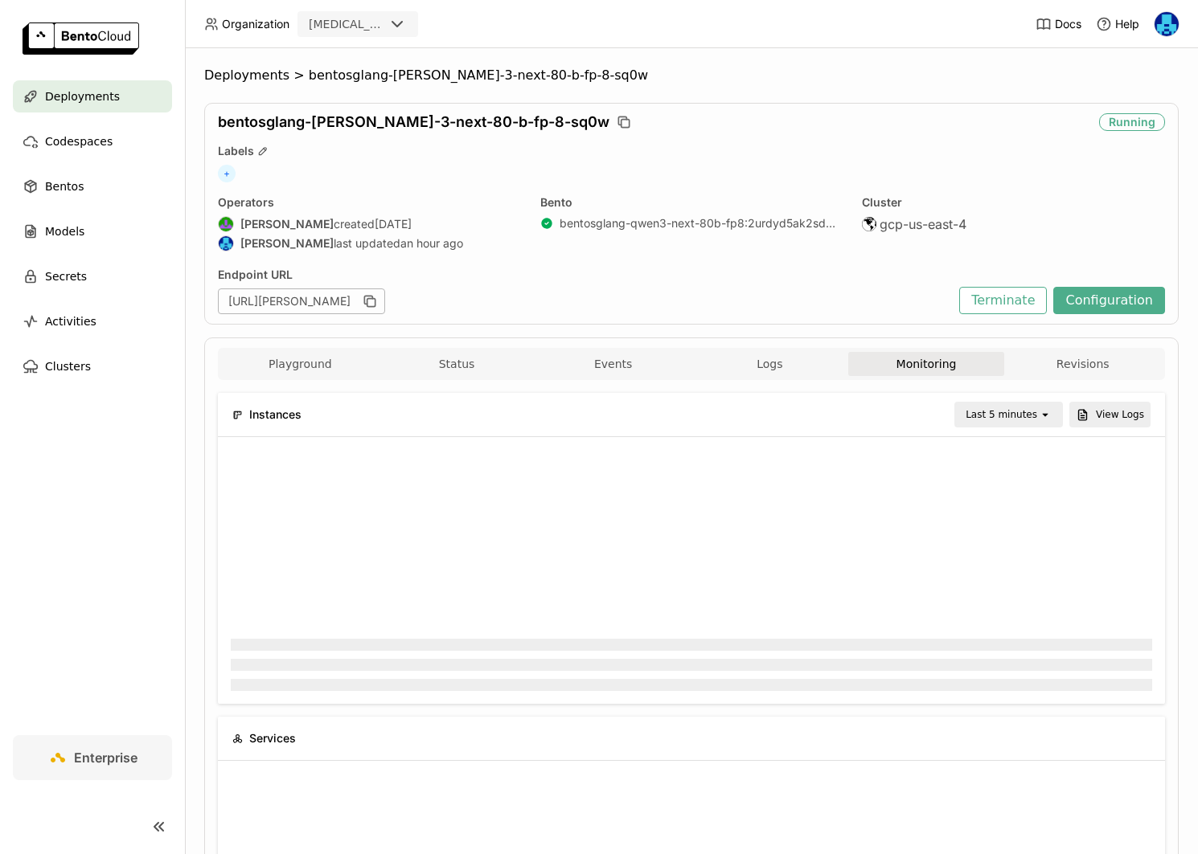
click at [1032, 414] on div "Last 5 minutes" at bounding box center [1001, 415] width 72 height 16
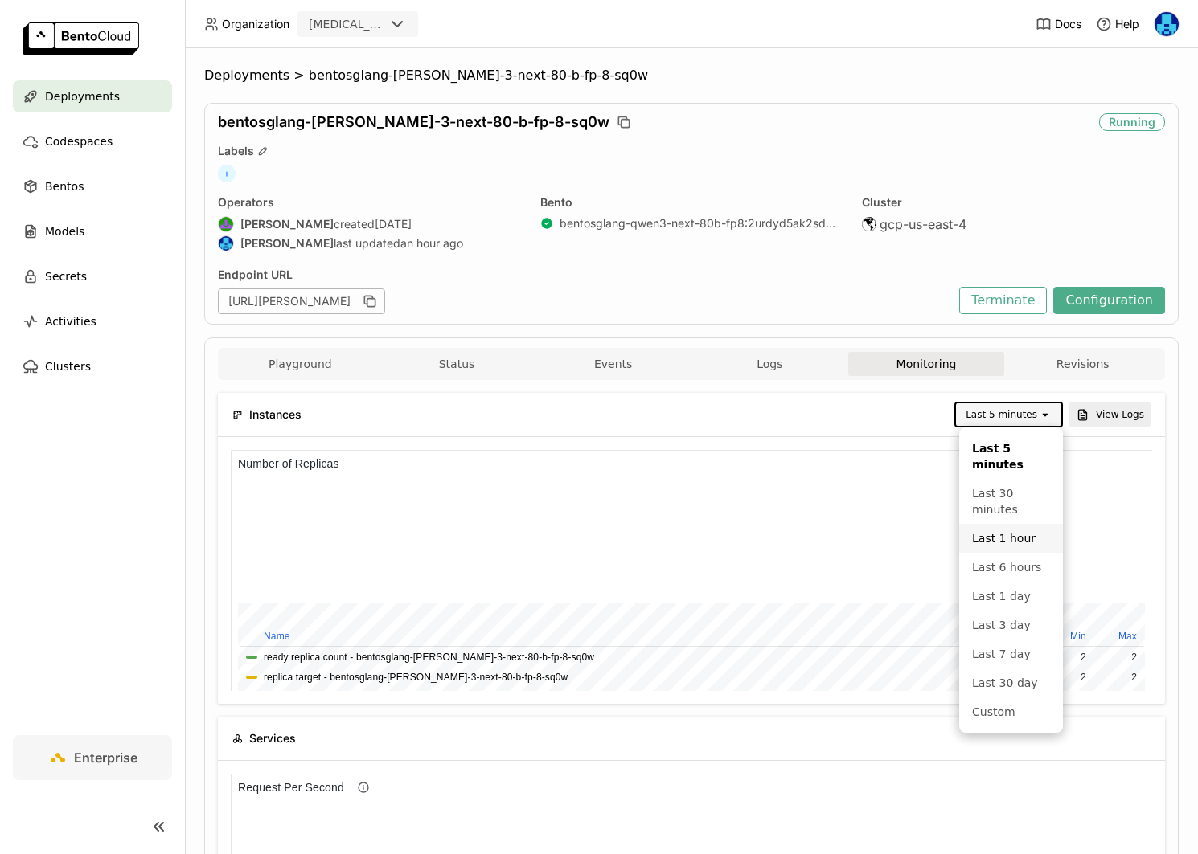
click at [1004, 535] on div "Last 1 hour" at bounding box center [1011, 539] width 78 height 16
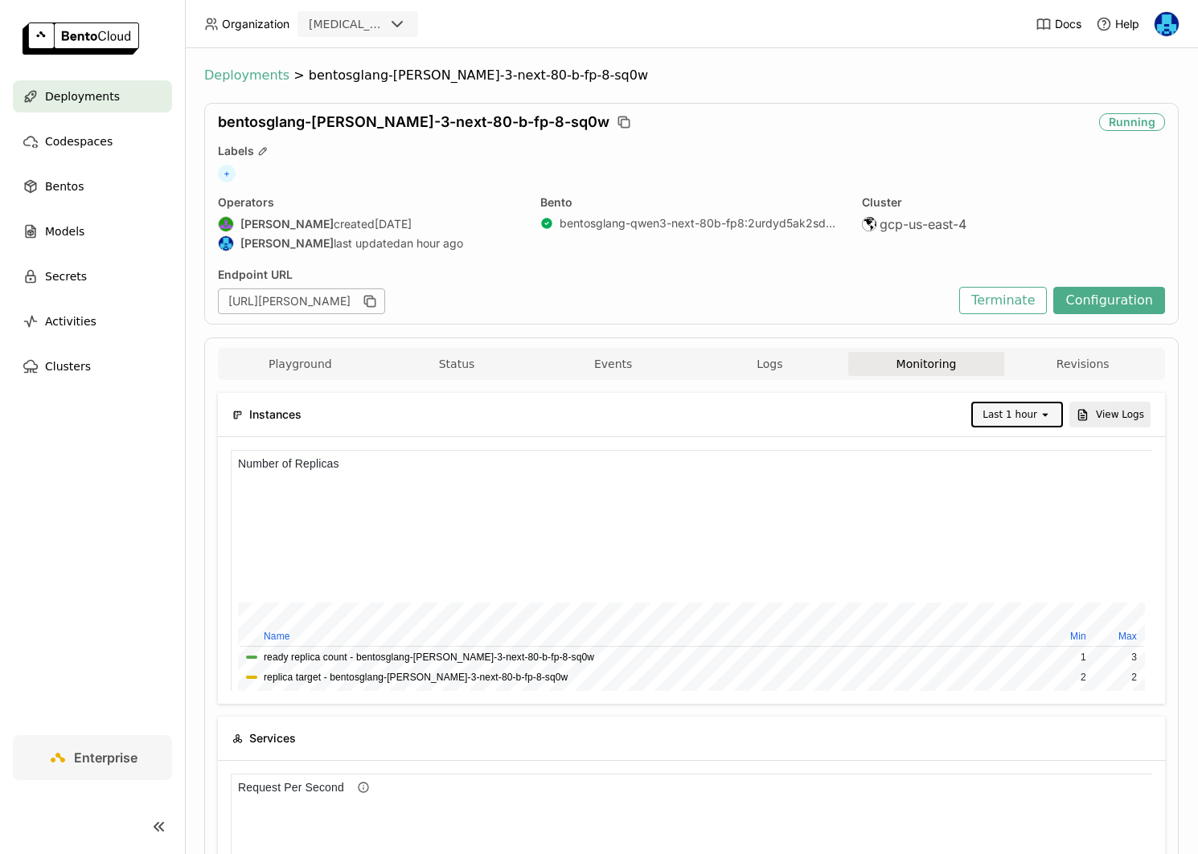
click at [241, 79] on span "Deployments" at bounding box center [246, 76] width 85 height 16
